Goal: Book appointment/travel/reservation

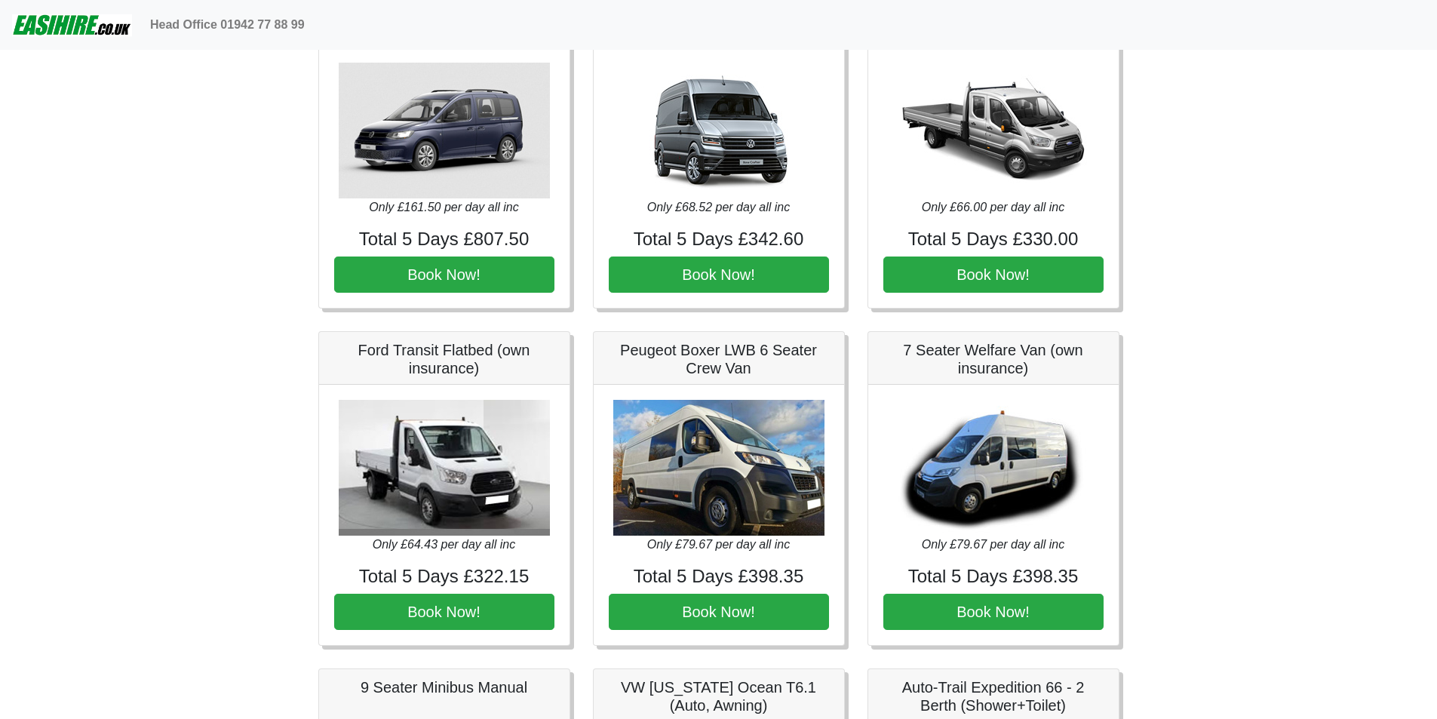
scroll to position [1207, 0]
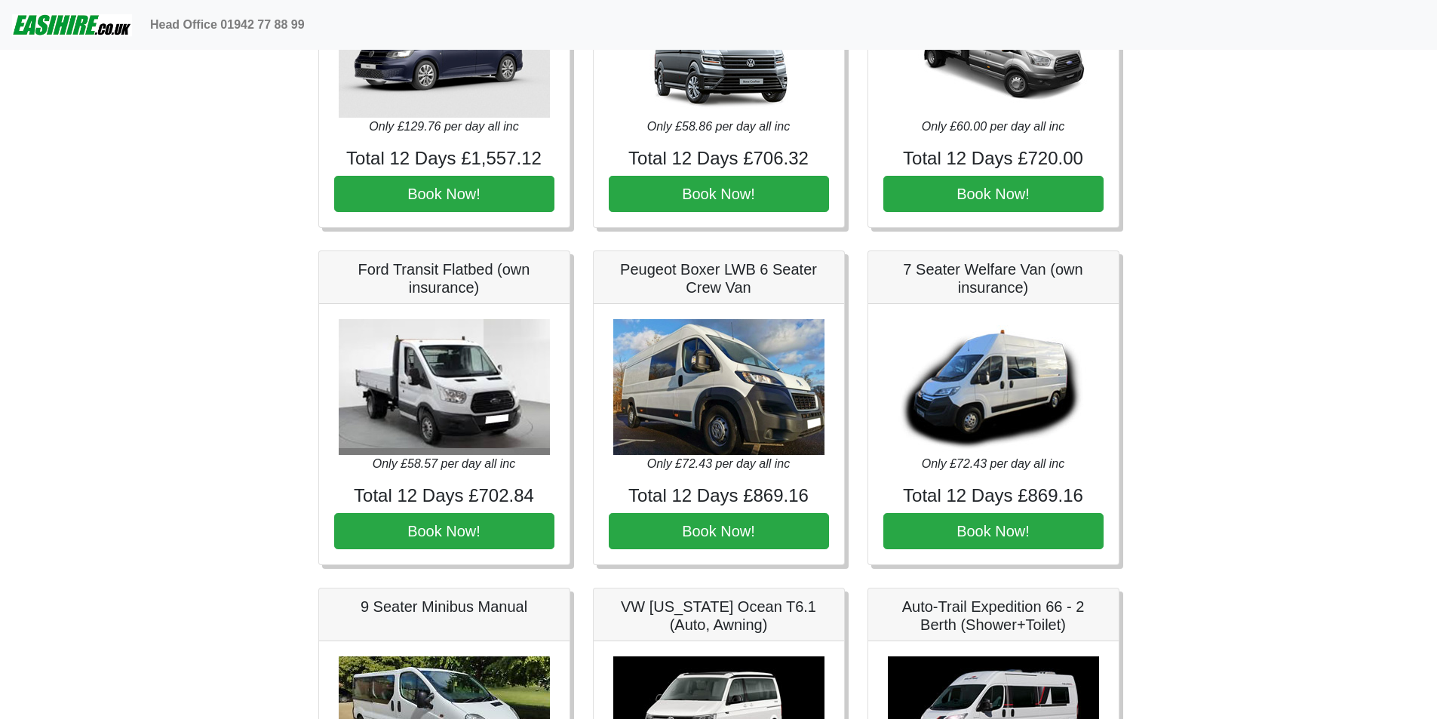
scroll to position [1046, 0]
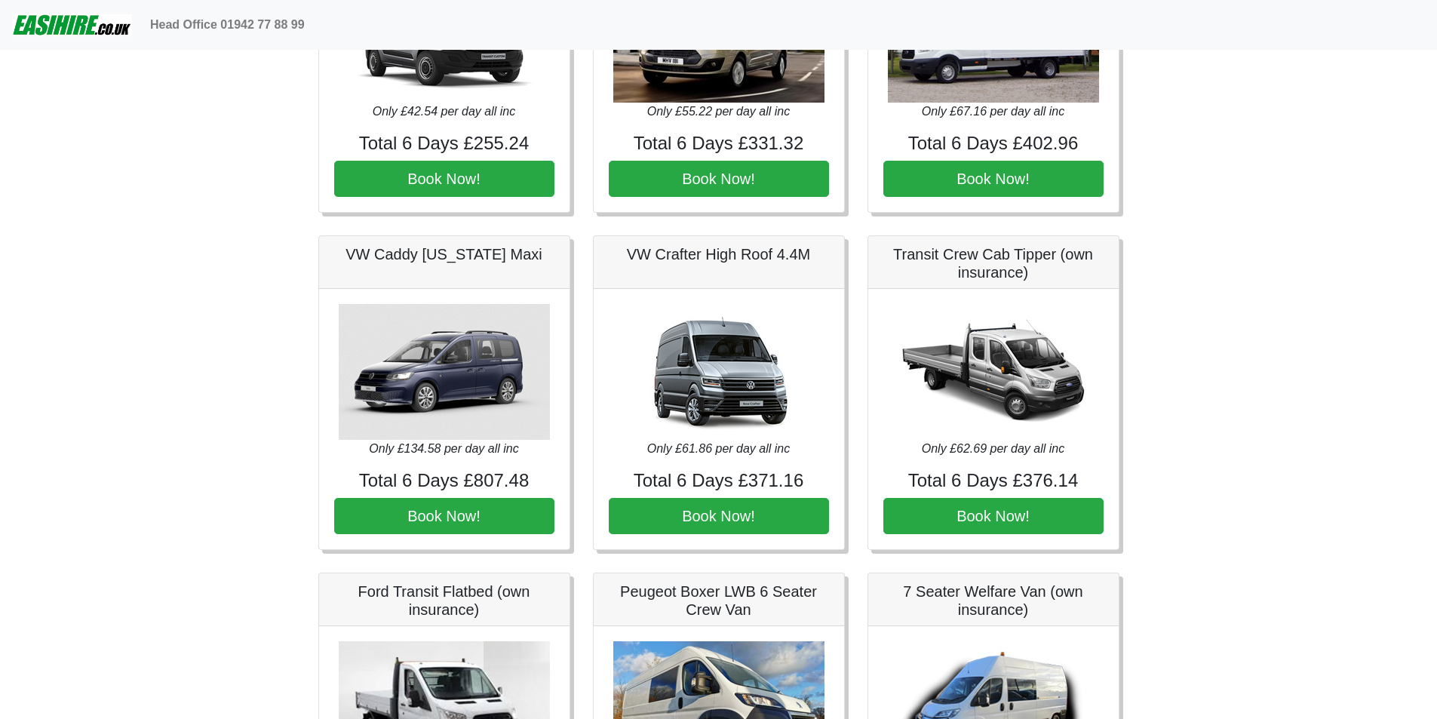
scroll to position [1126, 0]
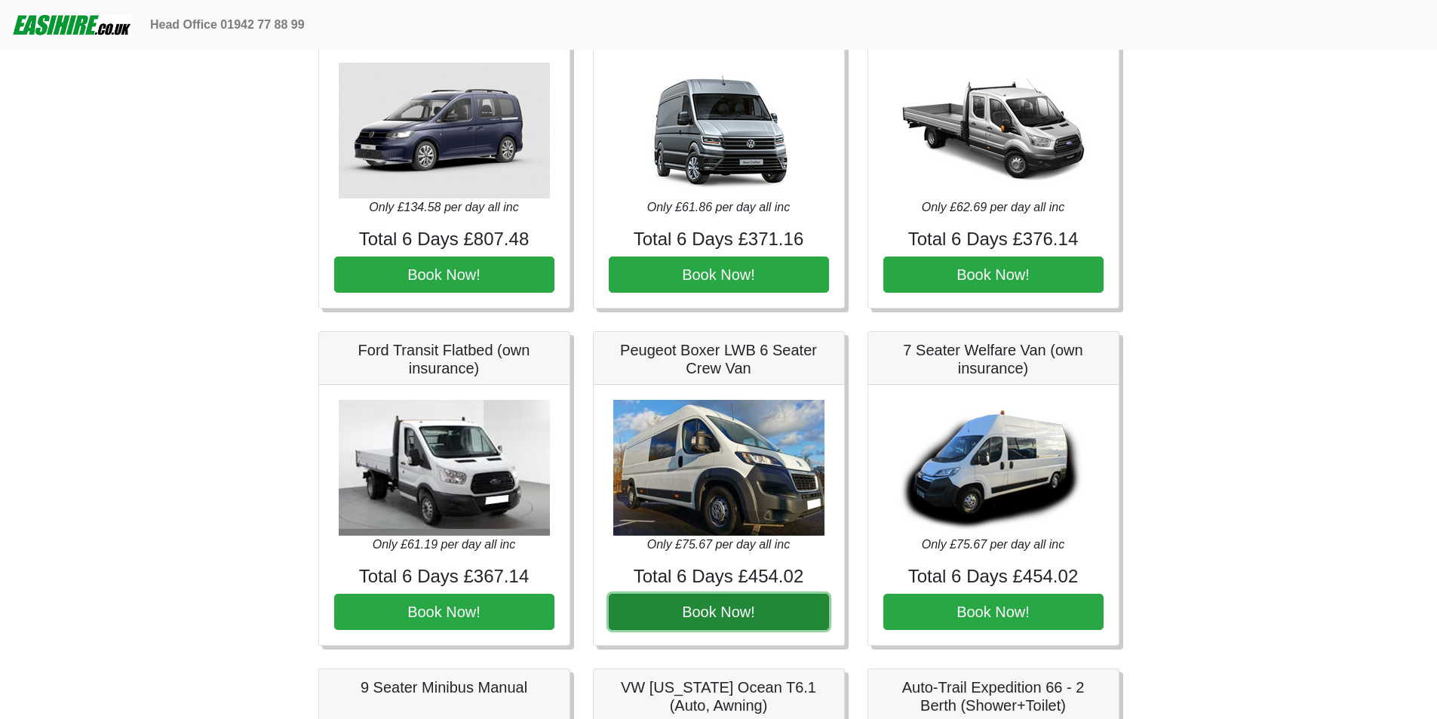
click at [717, 605] on button "Book Now!" at bounding box center [719, 612] width 220 height 36
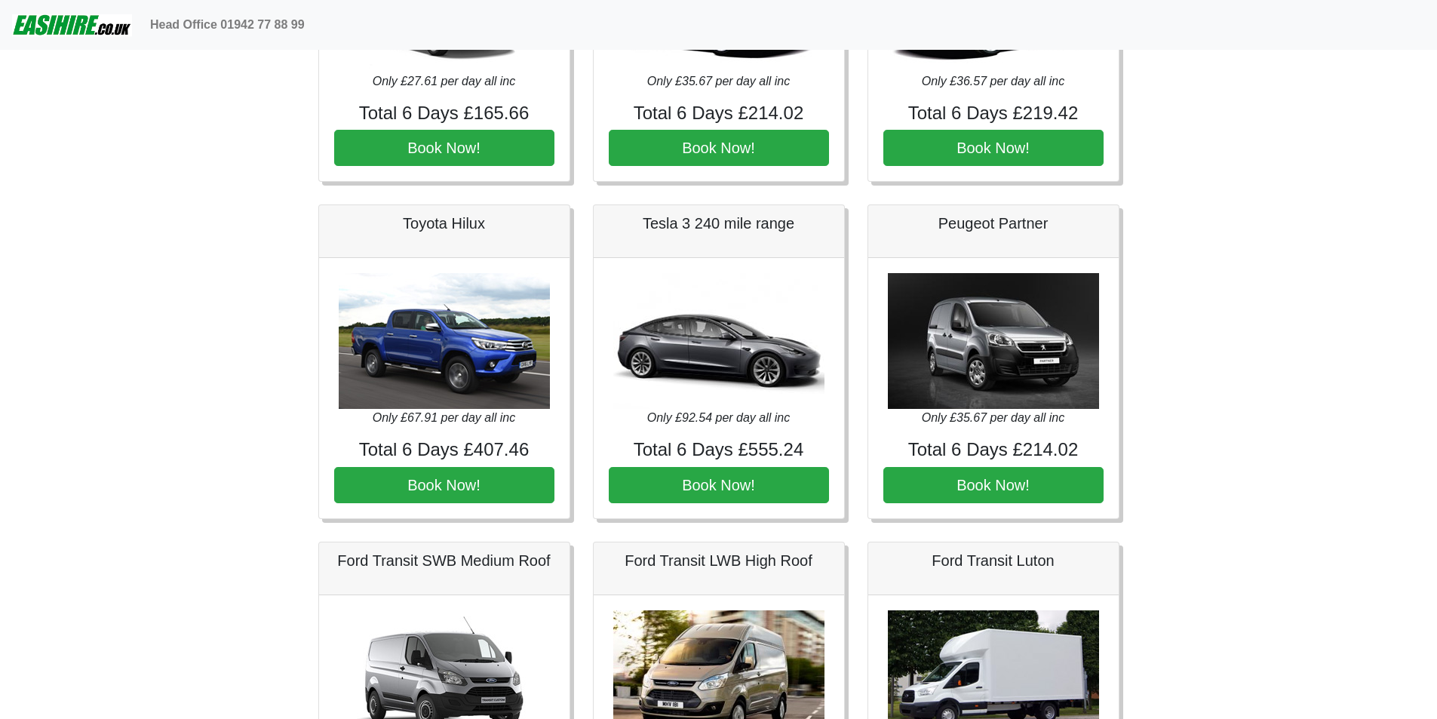
scroll to position [0, 0]
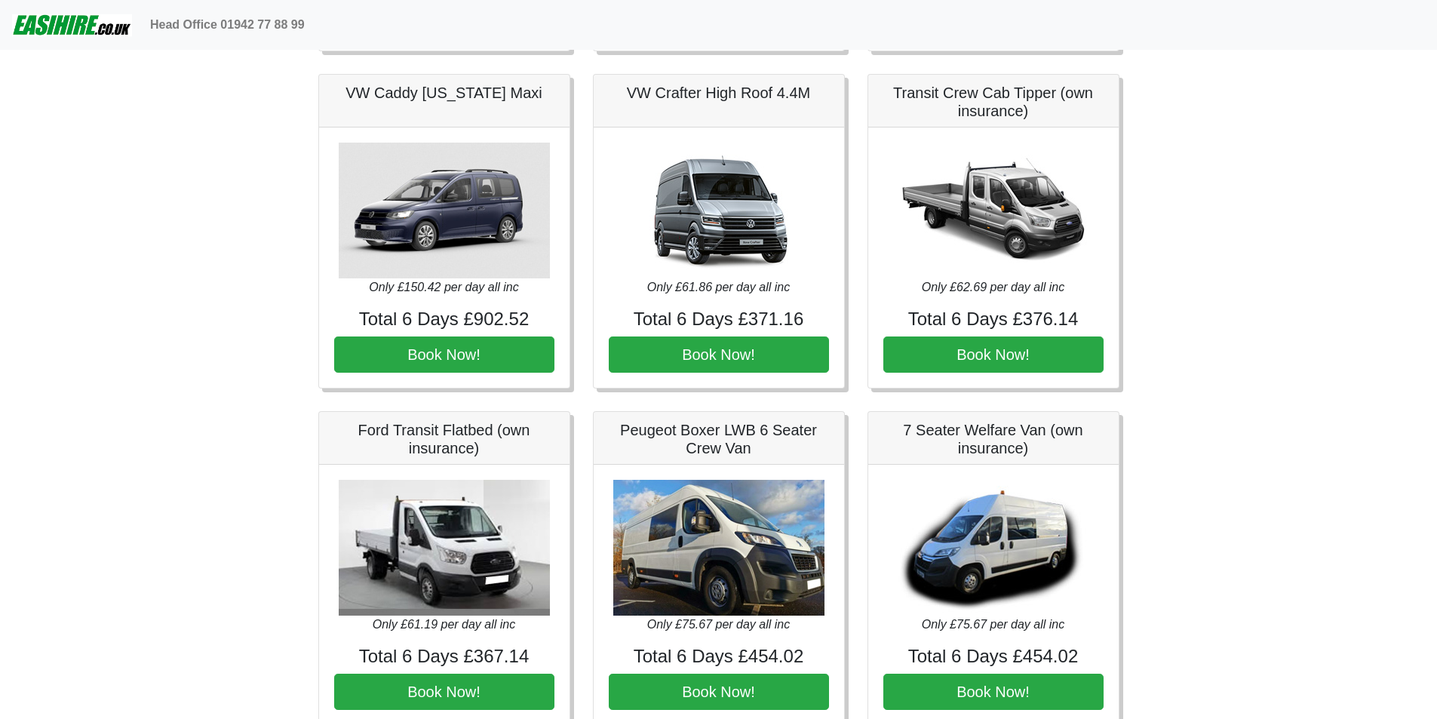
scroll to position [1126, 0]
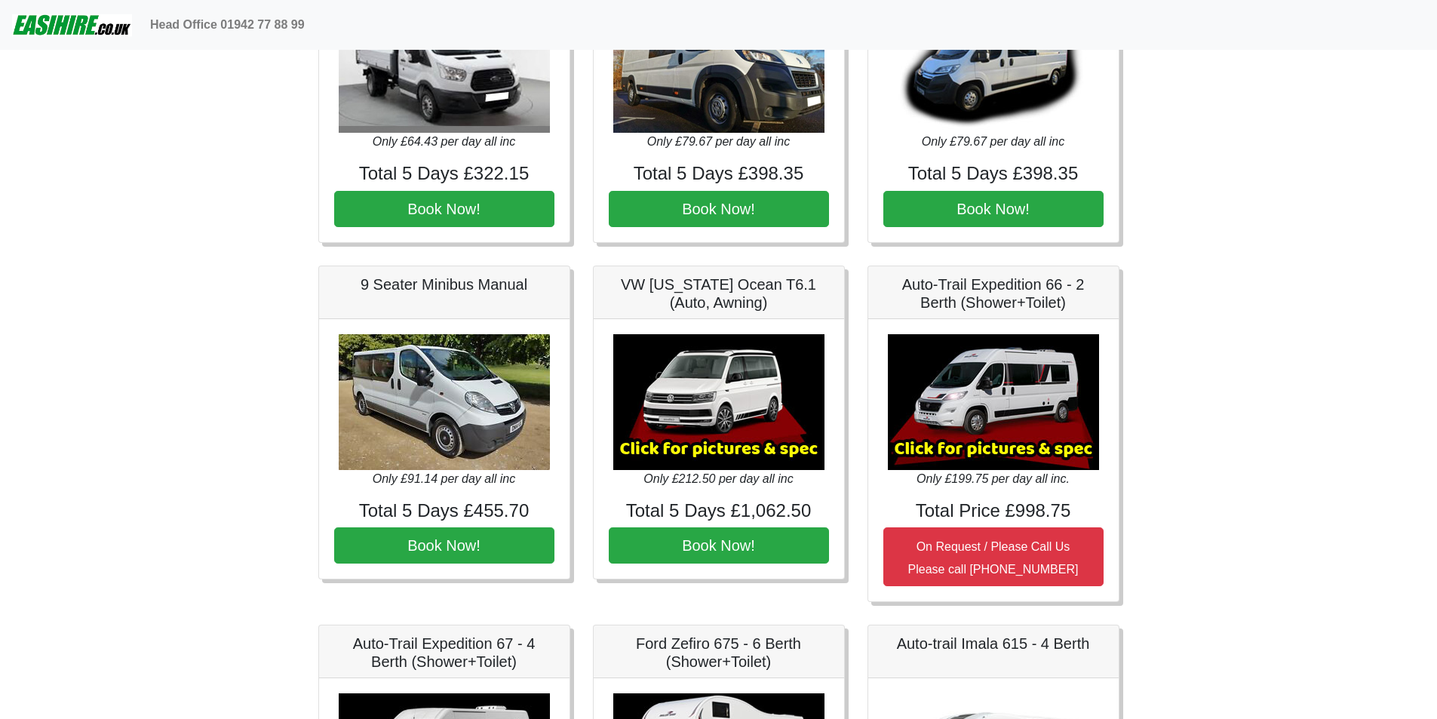
scroll to position [1368, 0]
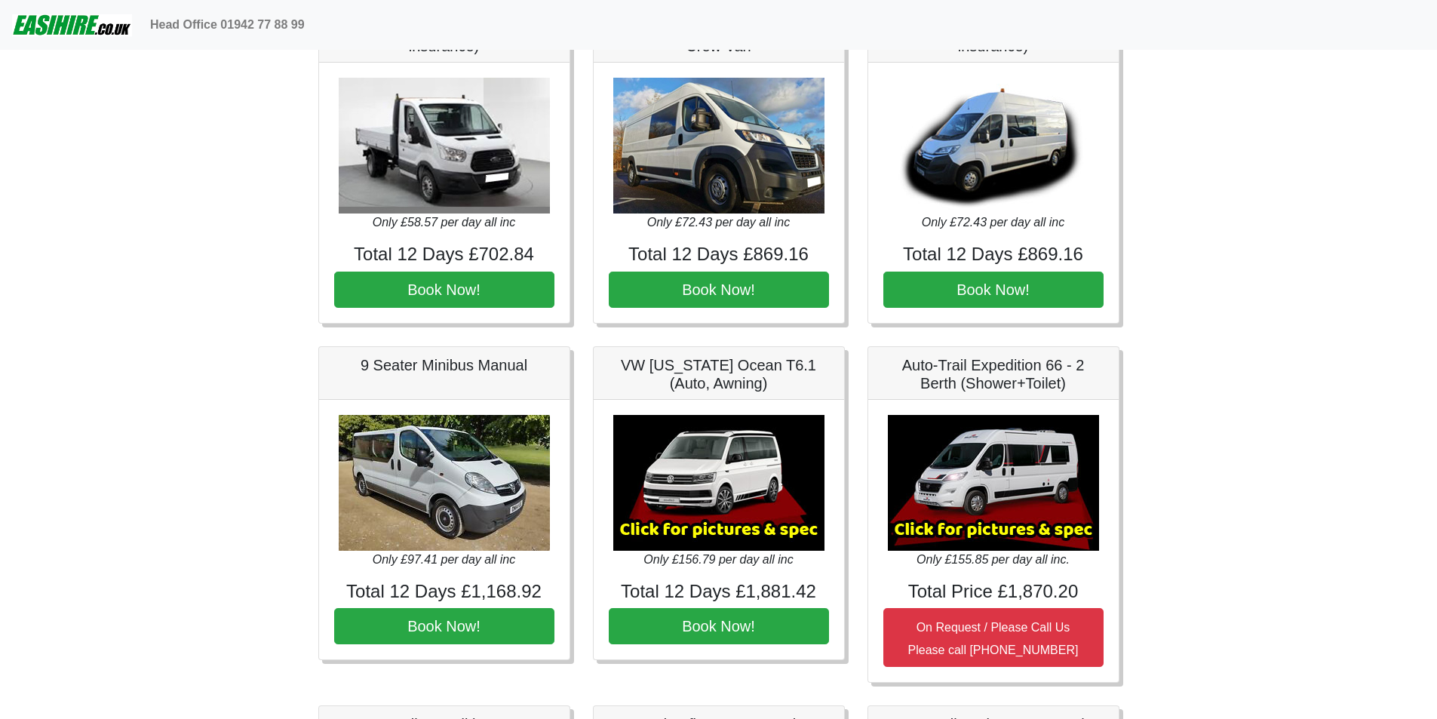
scroll to position [1368, 0]
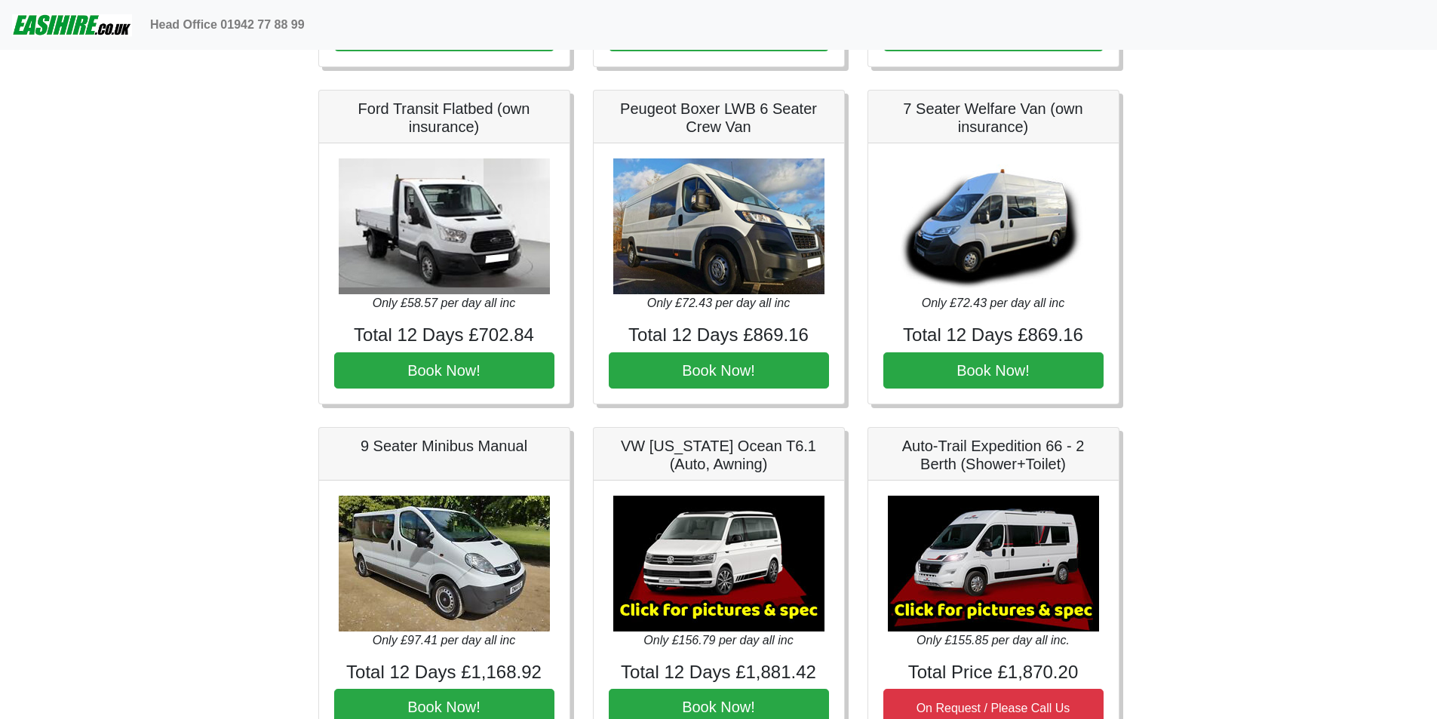
click at [724, 272] on img at bounding box center [718, 226] width 211 height 136
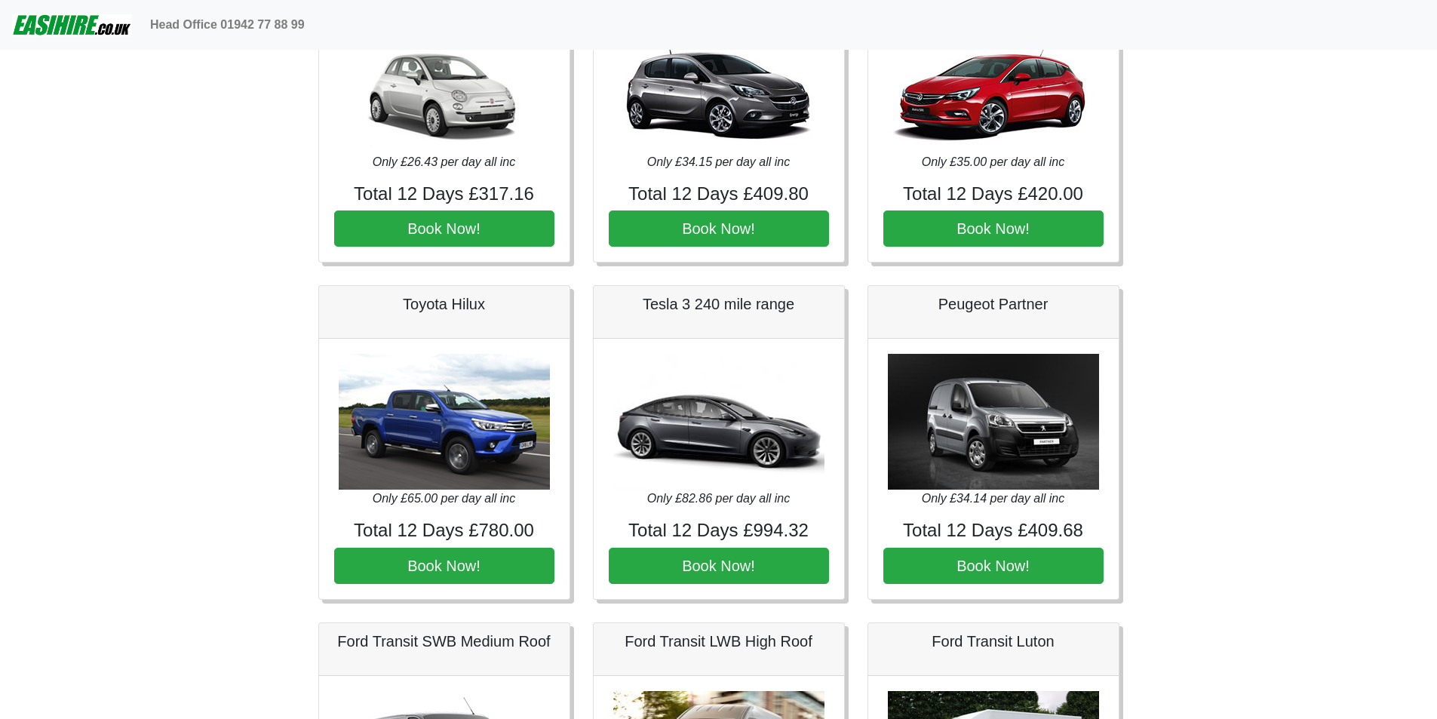
scroll to position [0, 0]
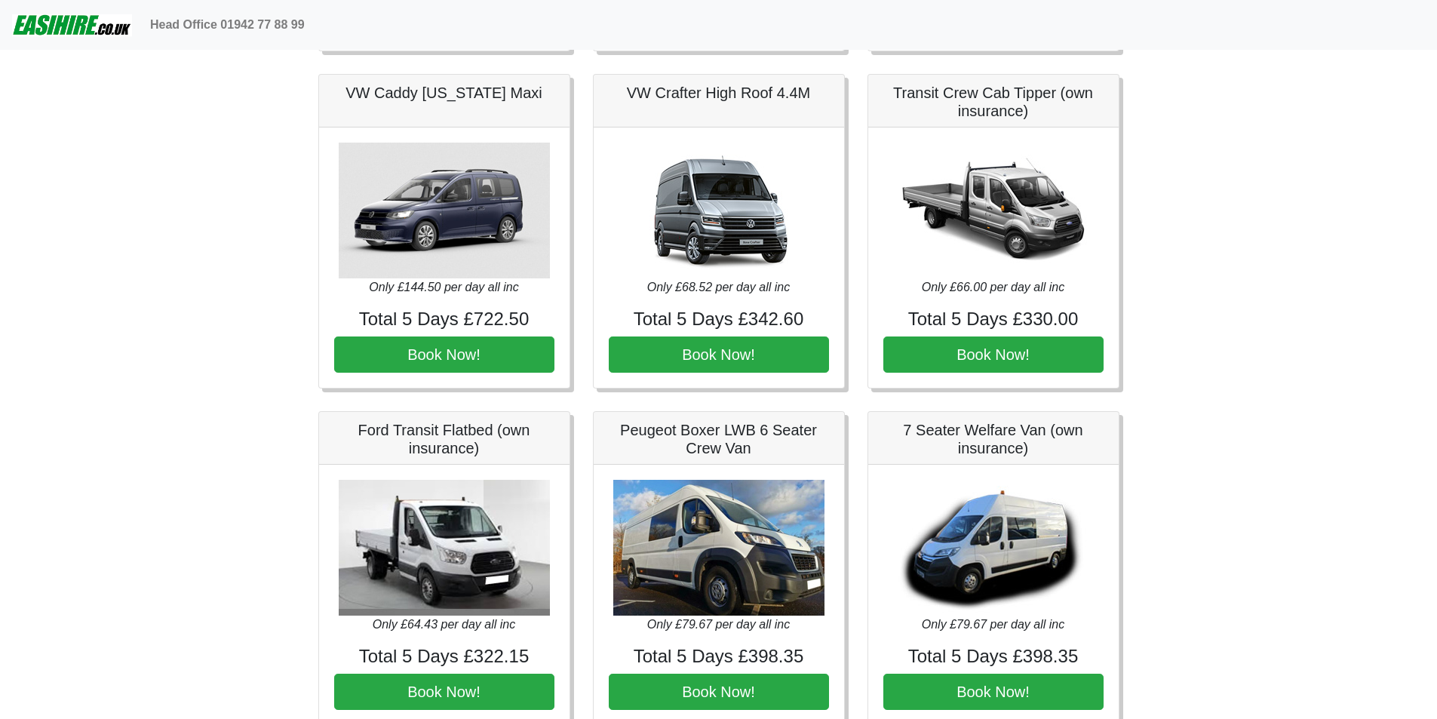
scroll to position [1126, 0]
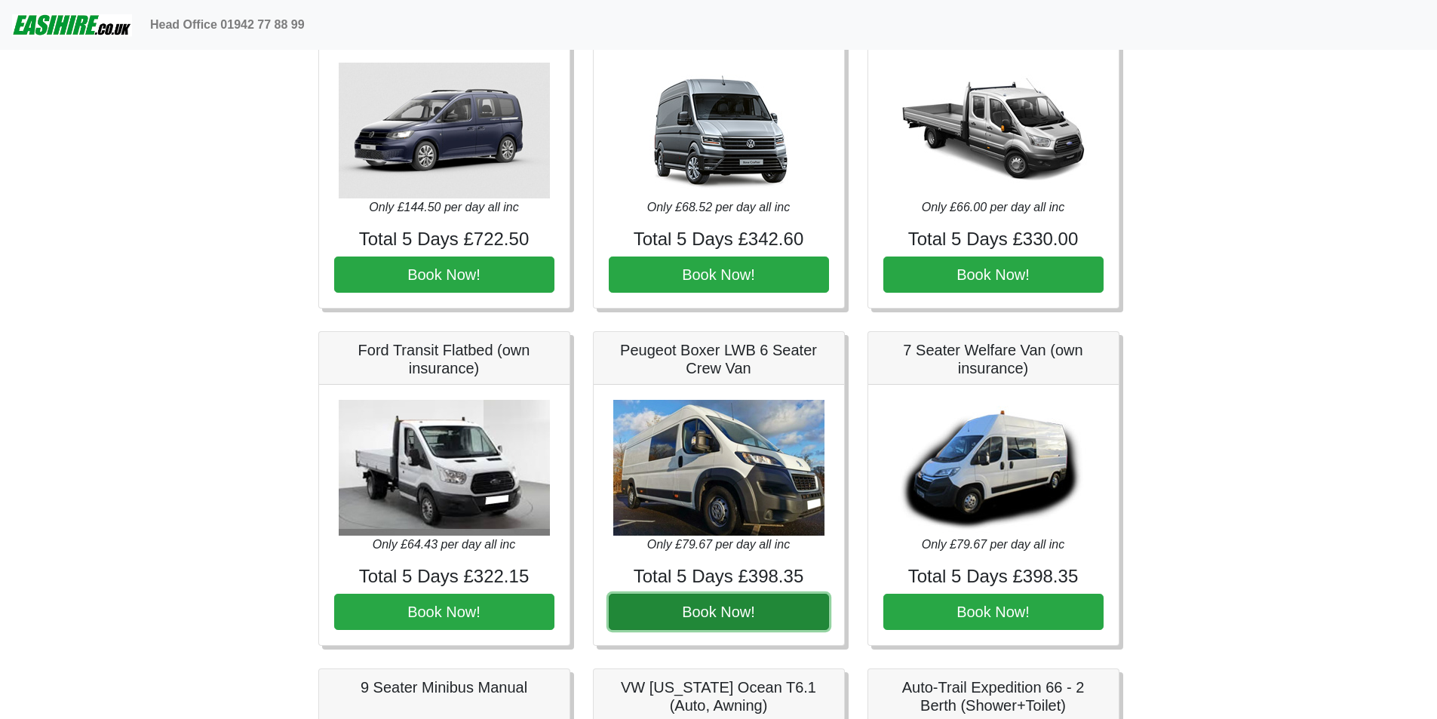
click at [696, 611] on button "Book Now!" at bounding box center [719, 612] width 220 height 36
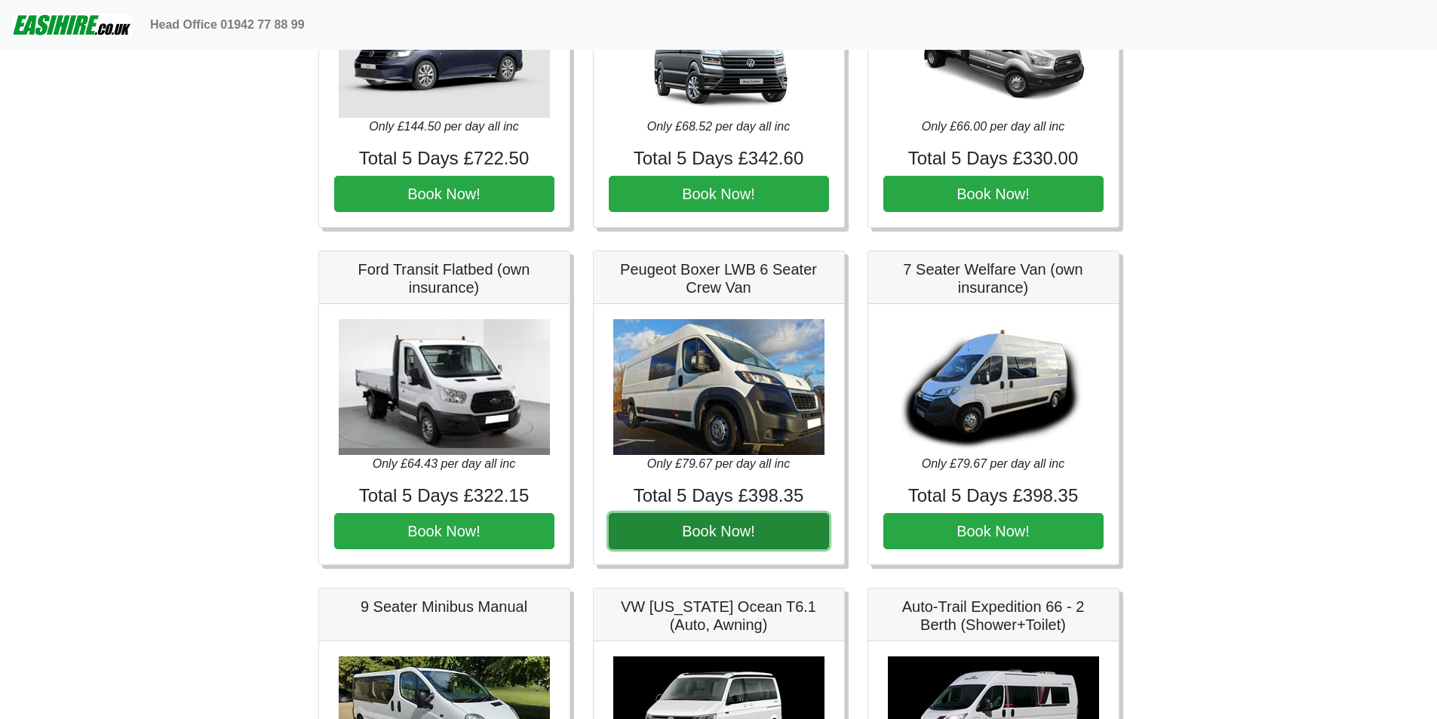
click at [712, 535] on button "Book Now!" at bounding box center [719, 531] width 220 height 36
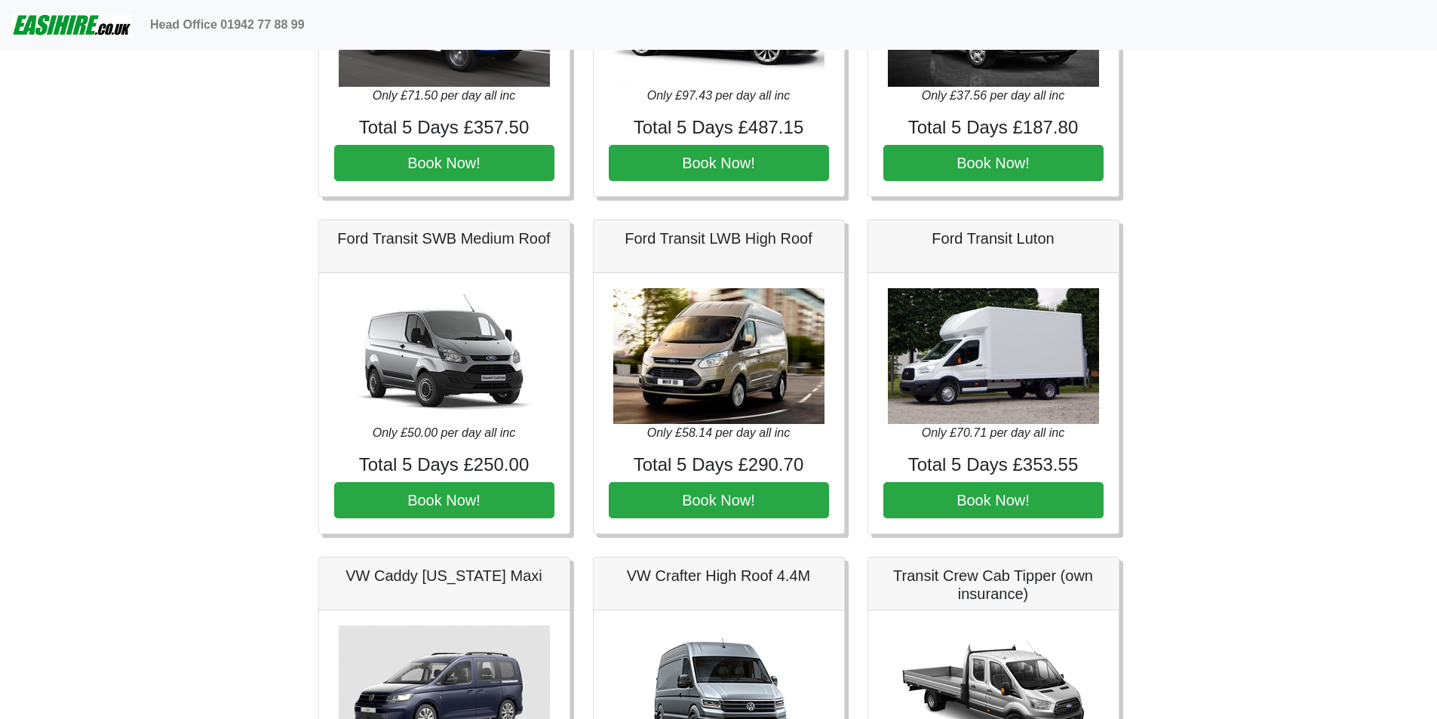
scroll to position [0, 0]
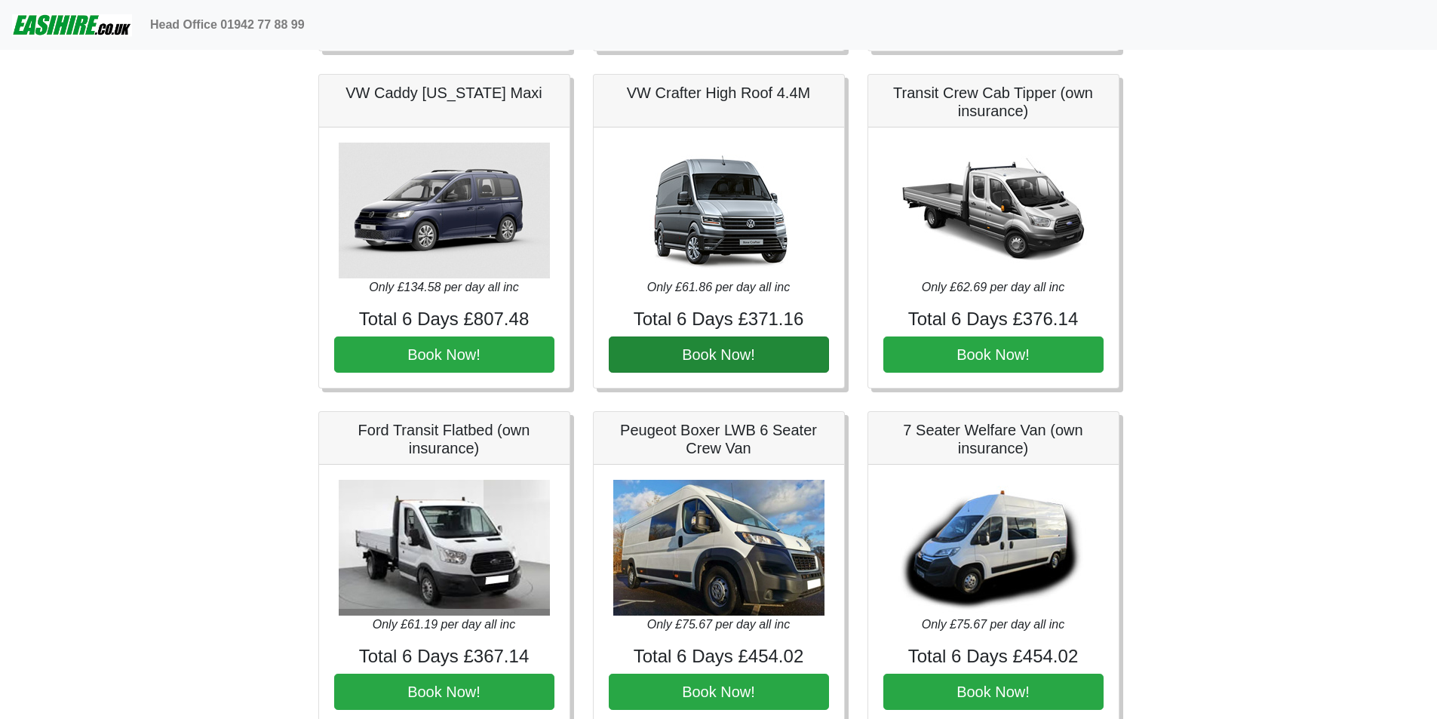
scroll to position [1126, 0]
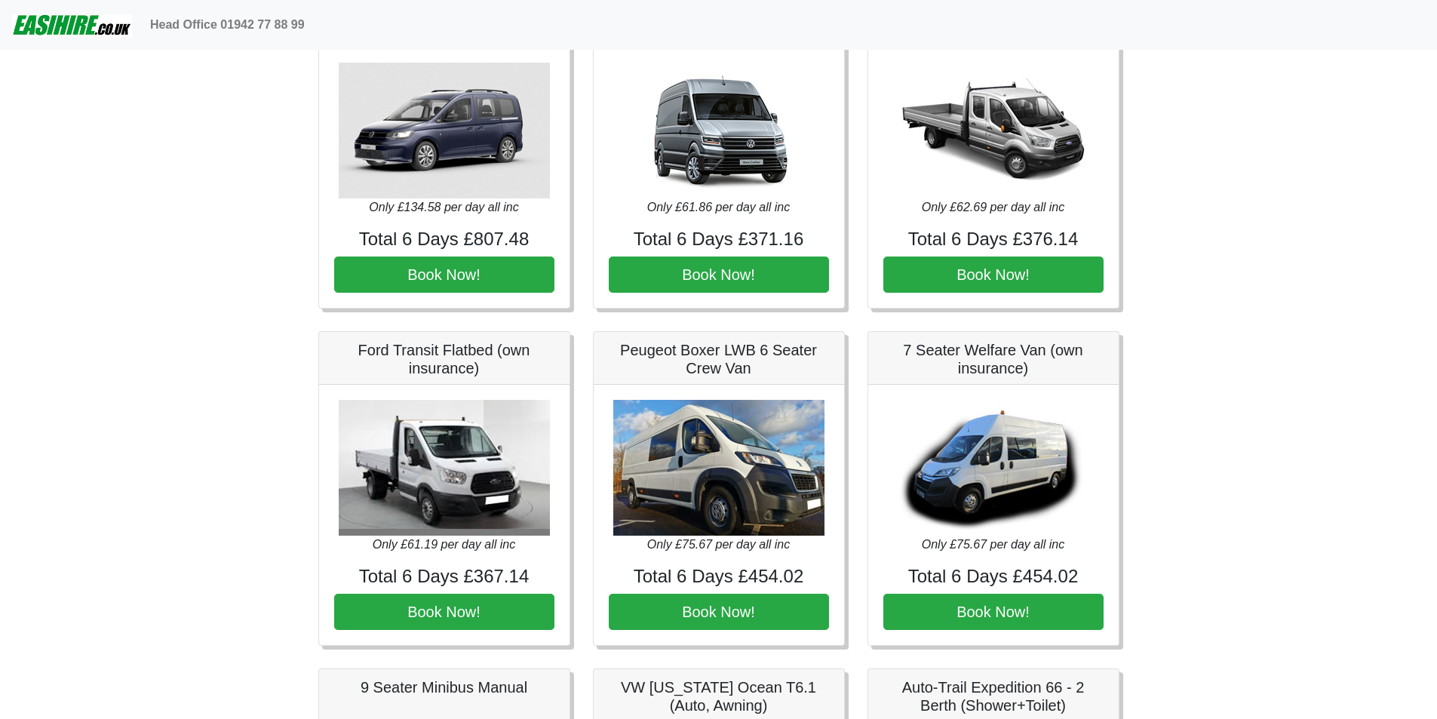
click at [707, 497] on img at bounding box center [718, 468] width 211 height 136
click at [709, 370] on h5 "Peugeot Boxer LWB 6 Seater Crew Van" at bounding box center [719, 359] width 220 height 36
click at [708, 604] on button "Book Now!" at bounding box center [719, 612] width 220 height 36
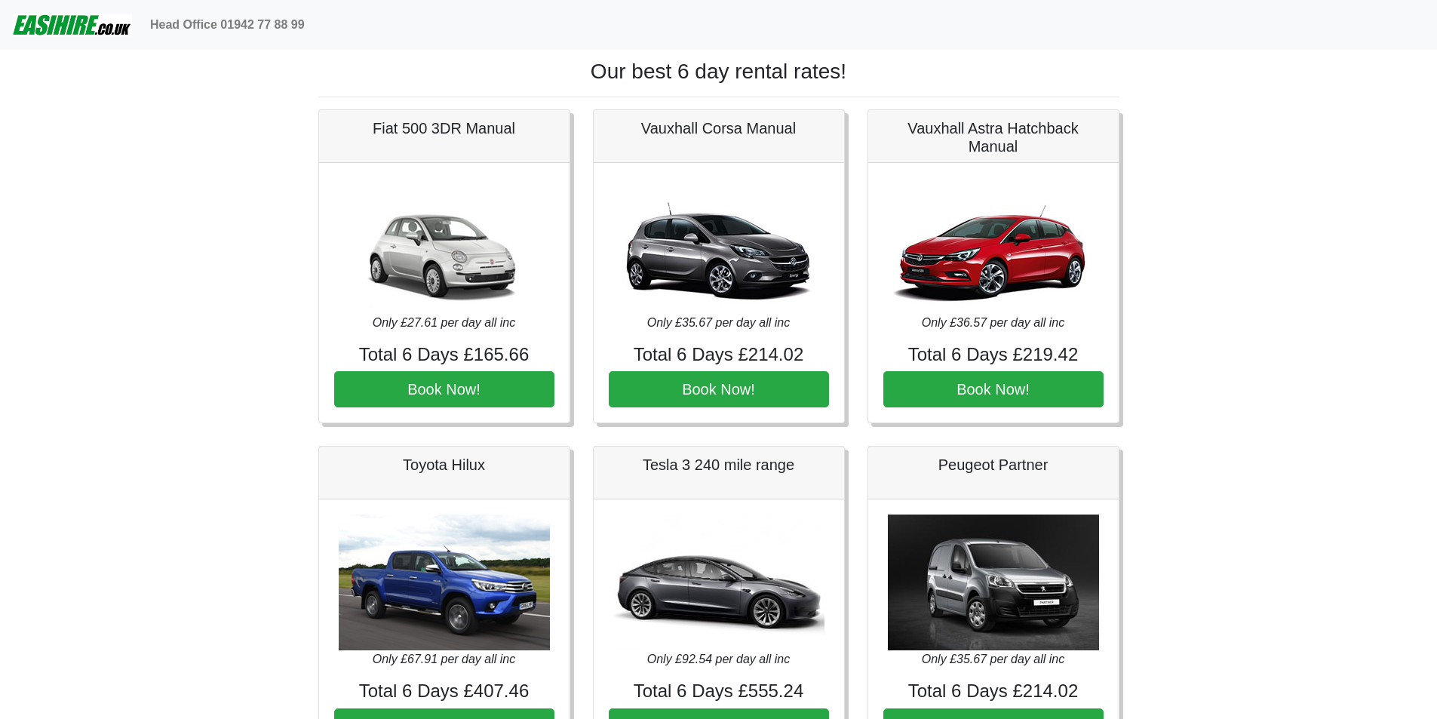
scroll to position [483, 0]
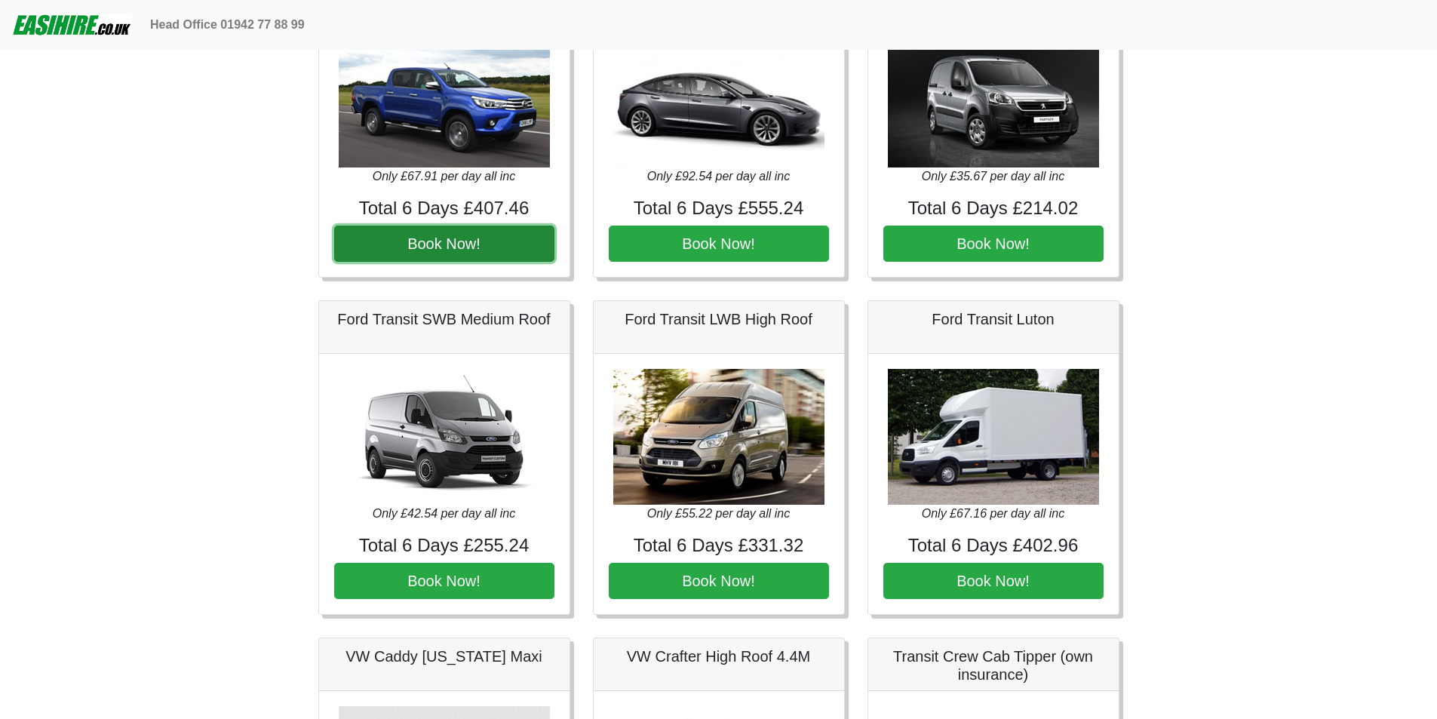
click at [493, 242] on button "Book Now!" at bounding box center [444, 244] width 220 height 36
